Goal: Information Seeking & Learning: Learn about a topic

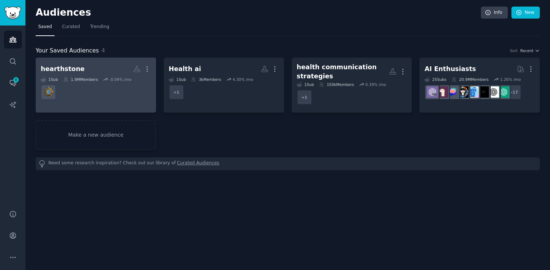
click at [119, 104] on link "hearthstone More 1 Sub 1.9M Members -0.04 % /mo" at bounding box center [96, 85] width 120 height 55
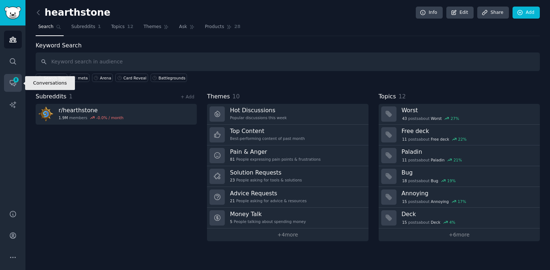
click at [11, 85] on icon "Sidebar" at bounding box center [13, 83] width 8 height 8
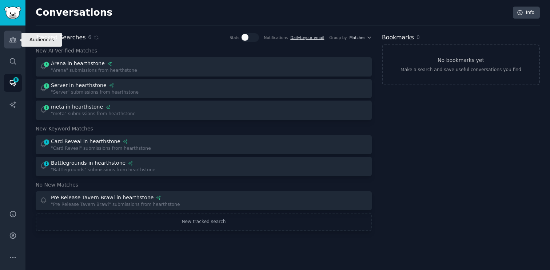
click at [8, 39] on link "Audiences" at bounding box center [13, 40] width 18 height 18
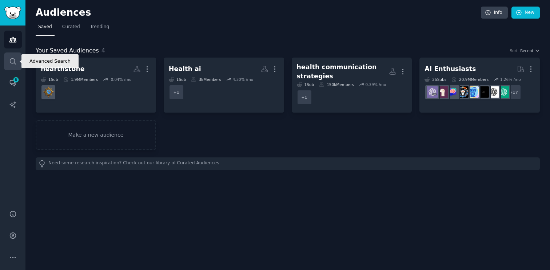
click at [8, 66] on link "Search" at bounding box center [13, 61] width 18 height 18
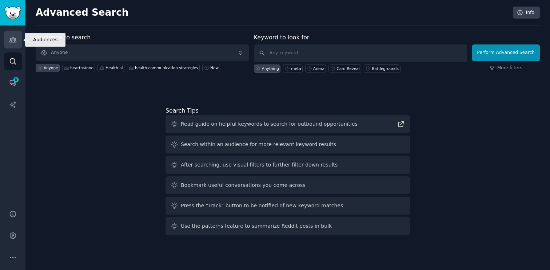
click at [15, 42] on icon "Sidebar" at bounding box center [13, 40] width 8 height 8
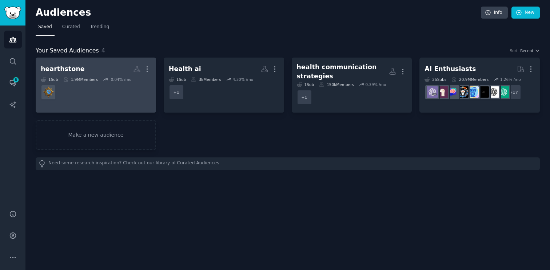
click at [102, 96] on dd at bounding box center [96, 92] width 110 height 20
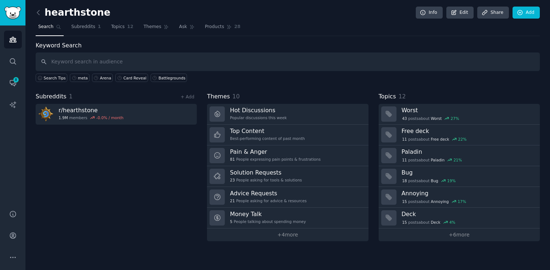
click at [131, 60] on input "text" at bounding box center [288, 61] width 504 height 19
type input "Infinite Banana"
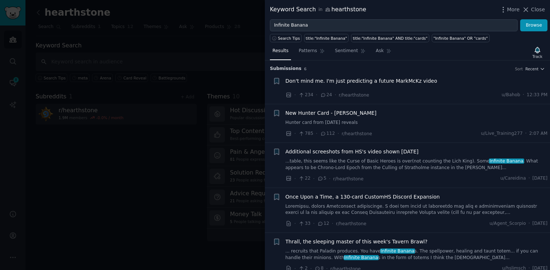
click at [365, 114] on div "New Hunter Card - [PERSON_NAME]" at bounding box center [417, 113] width 262 height 8
click at [349, 115] on span "New Hunter Card - [PERSON_NAME]" at bounding box center [331, 113] width 91 height 8
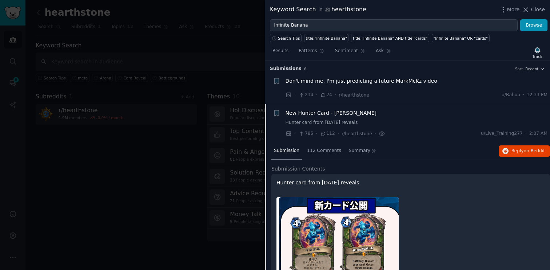
click at [394, 119] on div "New Hunter Card - King [PERSON_NAME] card from [DATE] reveals" at bounding box center [417, 117] width 262 height 17
click at [320, 150] on span "112 Comments" at bounding box center [324, 150] width 34 height 7
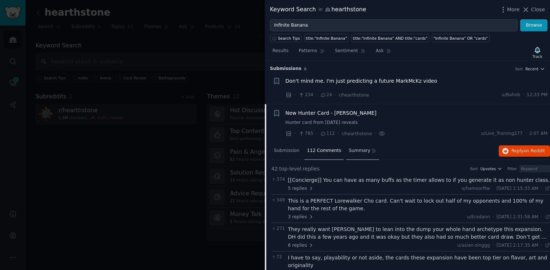
click at [358, 155] on div "Summary" at bounding box center [362, 150] width 33 height 17
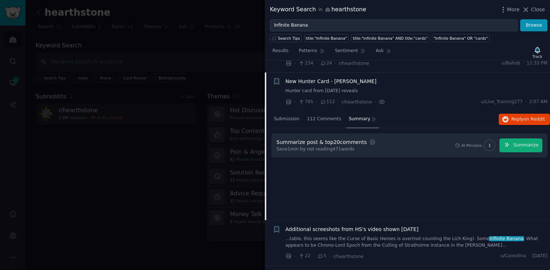
scroll to position [37, 0]
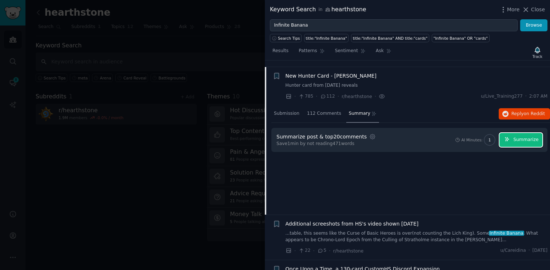
click at [522, 142] on span "Summarize" at bounding box center [526, 139] width 25 height 7
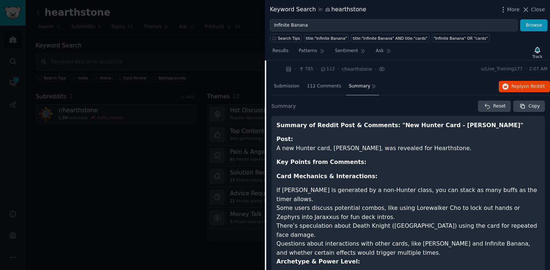
scroll to position [53, 0]
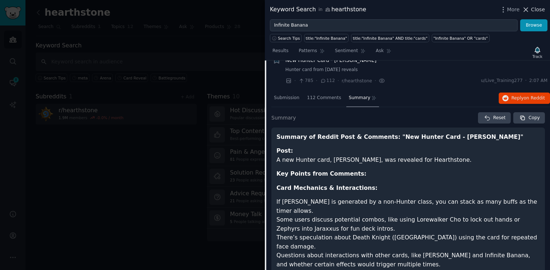
click at [535, 10] on span "Close" at bounding box center [538, 10] width 14 height 8
